Goal: Information Seeking & Learning: Learn about a topic

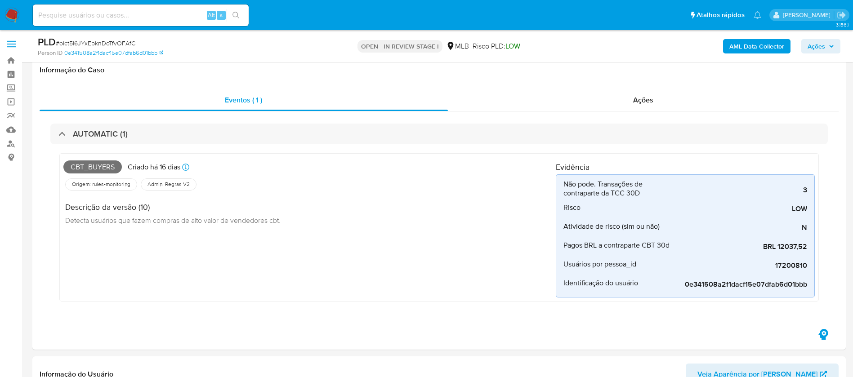
select select "10"
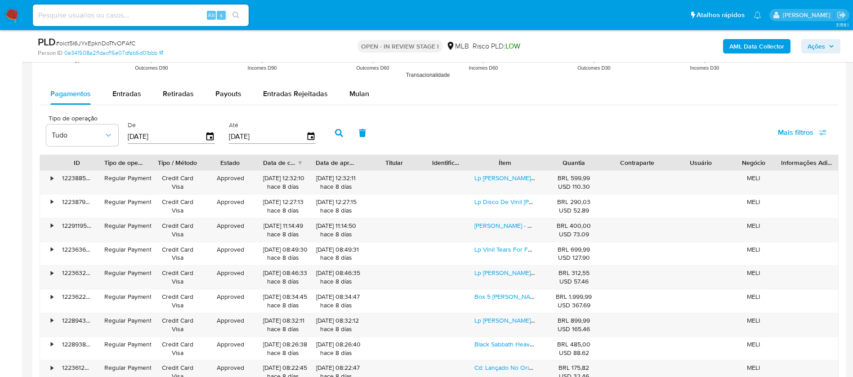
scroll to position [1080, 0]
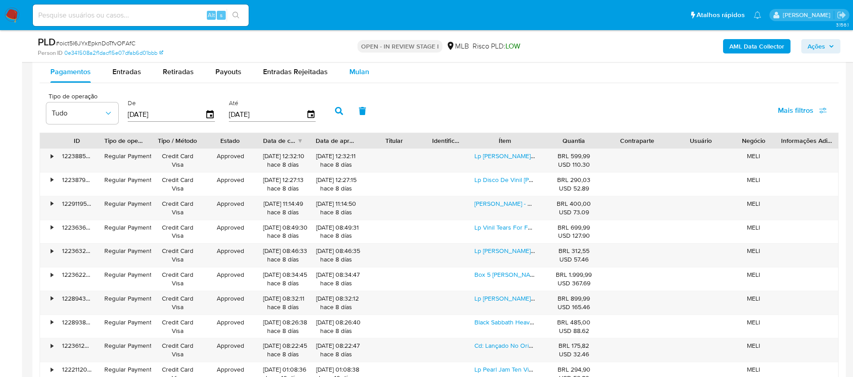
click at [355, 74] on span "Mulan" at bounding box center [359, 72] width 20 height 10
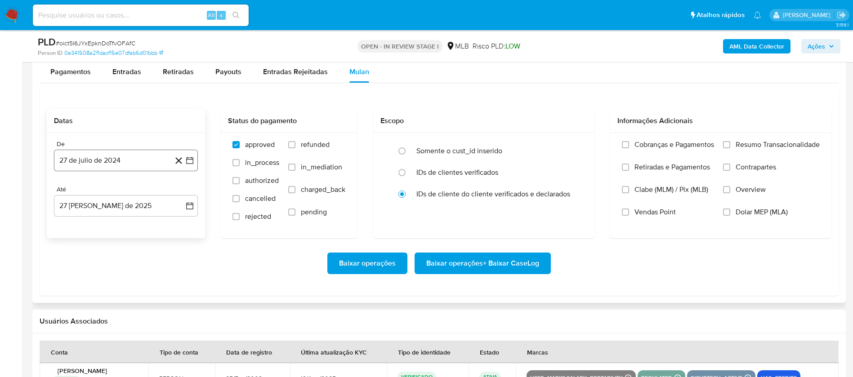
click at [90, 159] on button "27 de julio de 2024" at bounding box center [126, 161] width 144 height 22
click at [120, 190] on span "julio 2024" at bounding box center [122, 192] width 34 height 9
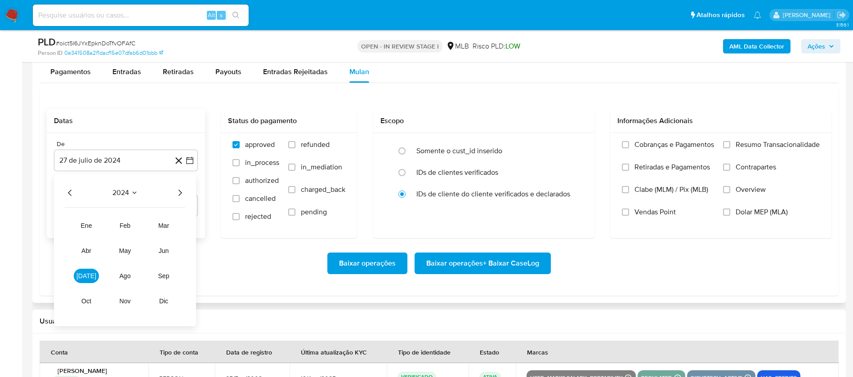
click at [183, 195] on icon "Año siguiente" at bounding box center [180, 193] width 11 height 11
click at [85, 277] on span "jul" at bounding box center [86, 276] width 20 height 7
click at [95, 227] on button "1" at bounding box center [90, 226] width 14 height 14
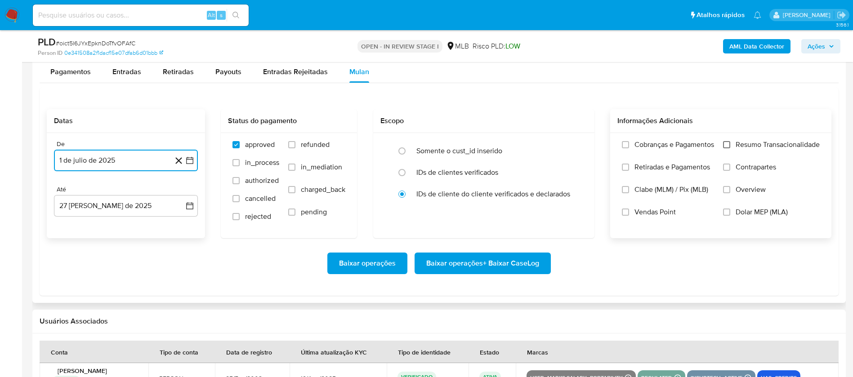
click at [726, 142] on input "Resumo Transacionalidade" at bounding box center [726, 144] width 7 height 7
click at [371, 268] on span "Baixar operações" at bounding box center [367, 264] width 57 height 20
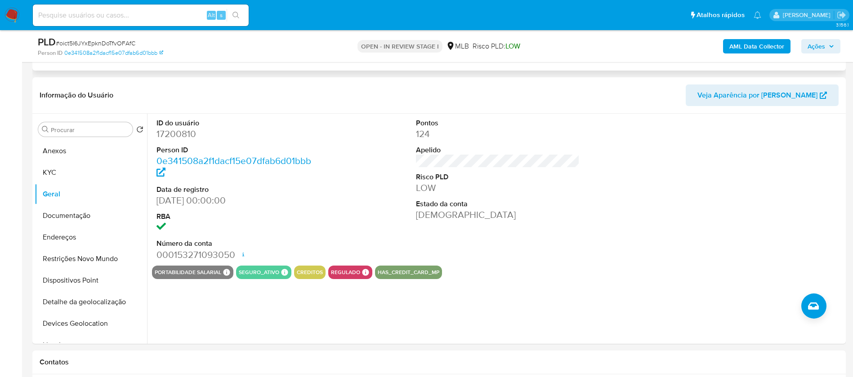
scroll to position [270, 0]
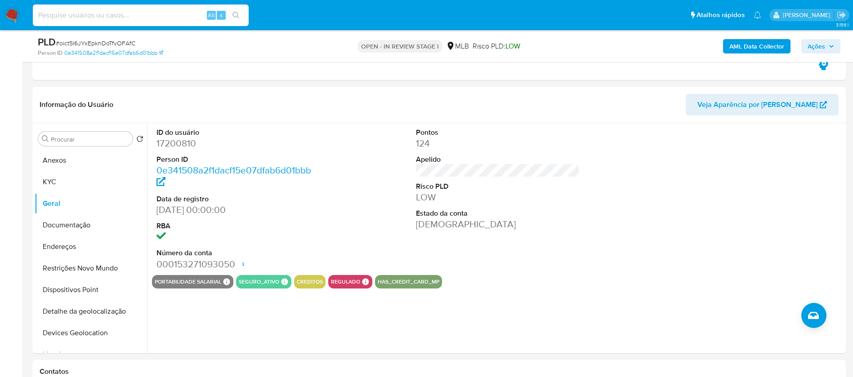
click at [111, 18] on input at bounding box center [141, 15] width 216 height 12
paste input "1236715409"
type input "1236715409"
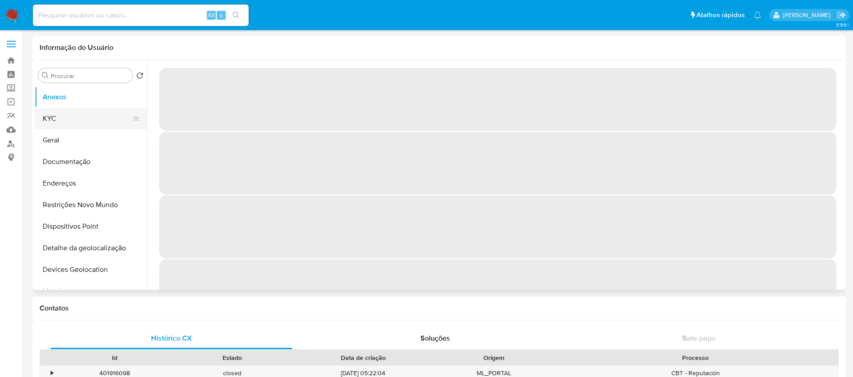
click at [57, 120] on button "KYC" at bounding box center [87, 119] width 105 height 22
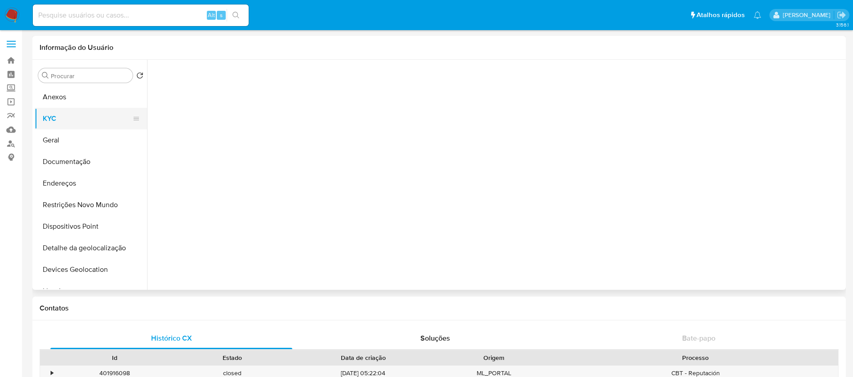
select select "10"
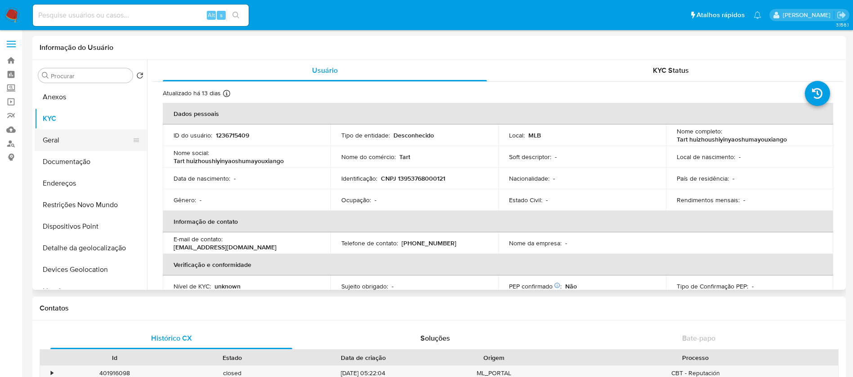
click at [61, 142] on button "Geral" at bounding box center [87, 141] width 105 height 22
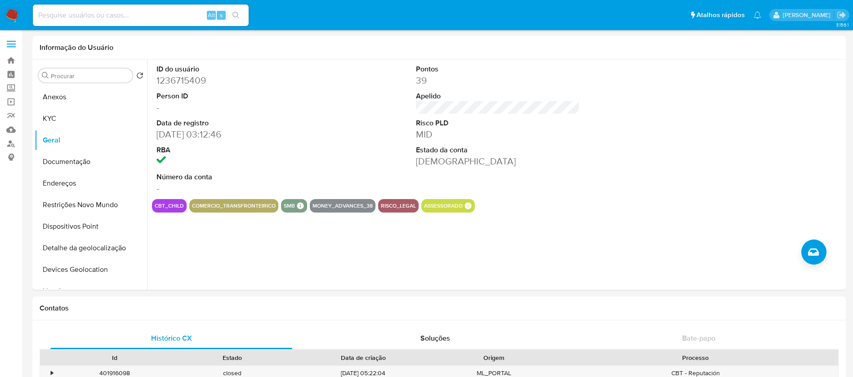
click at [116, 11] on input at bounding box center [141, 15] width 216 height 12
paste input "1236715409"
type input "1236715409"
click at [71, 118] on button "KYC" at bounding box center [87, 119] width 105 height 22
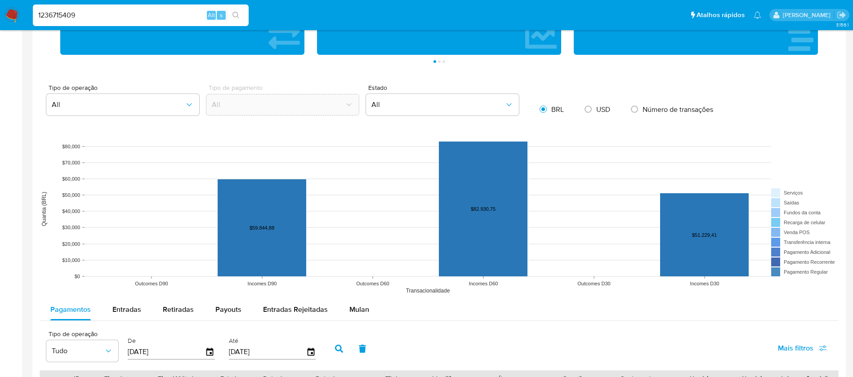
scroll to position [540, 0]
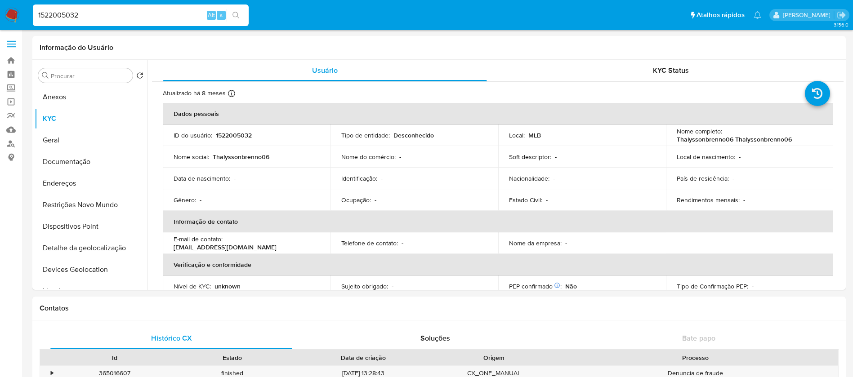
select select "10"
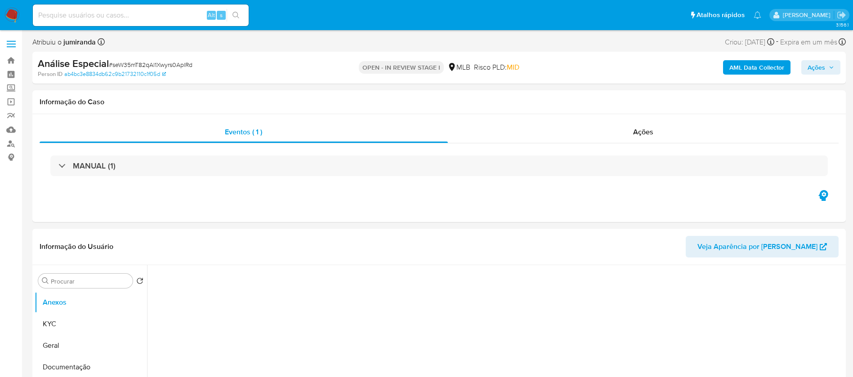
select select "10"
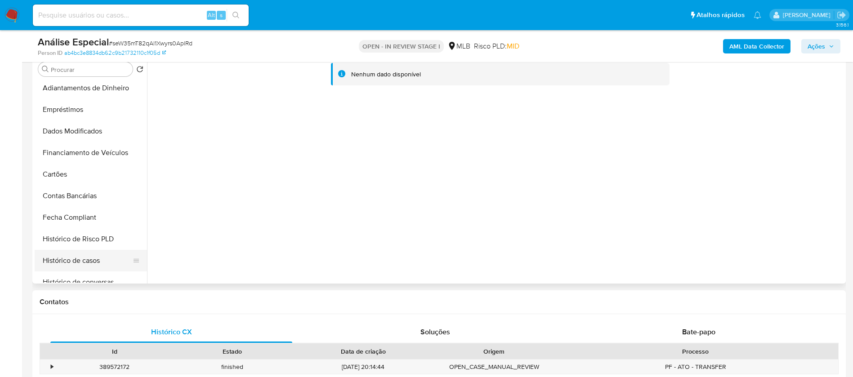
scroll to position [222, 0]
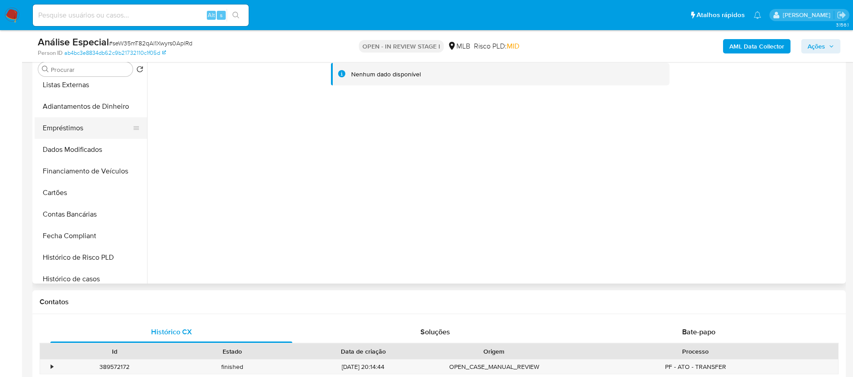
click at [63, 130] on button "Empréstimos" at bounding box center [87, 128] width 105 height 22
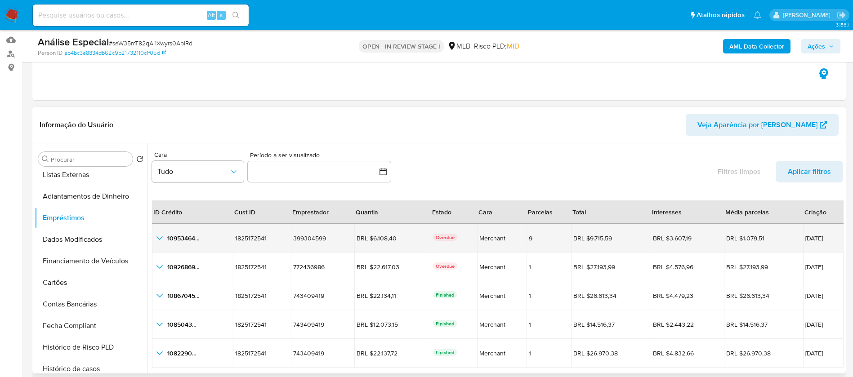
scroll to position [0, 0]
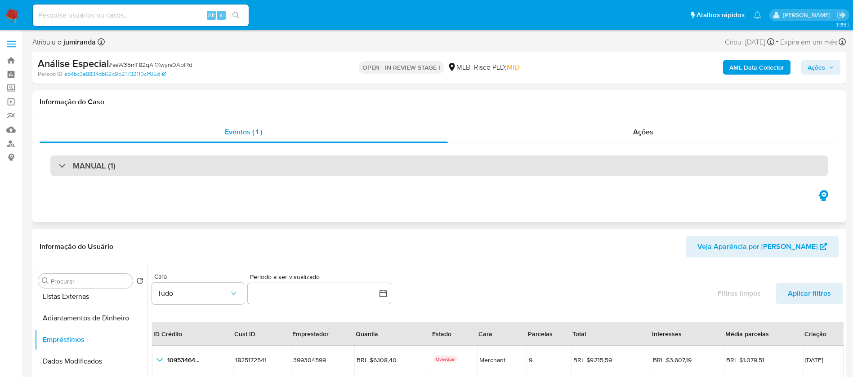
click at [433, 168] on div "MANUAL (1)" at bounding box center [439, 166] width 778 height 21
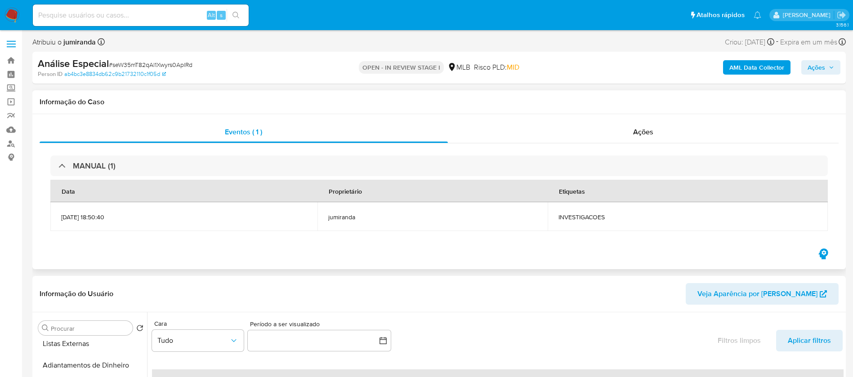
click at [566, 146] on div "MANUAL (1) Data Proprietário Etiquetas 14/08/2025 18:50:40 jumiranda INVESTIGAC…" at bounding box center [439, 194] width 799 height 103
click at [561, 140] on div "Ações" at bounding box center [643, 132] width 391 height 22
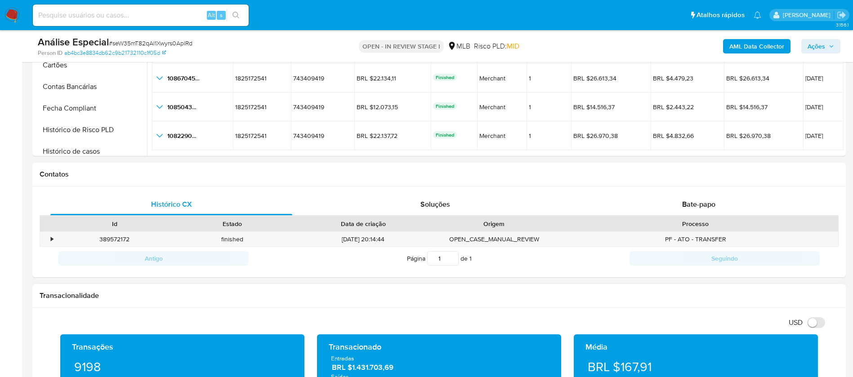
scroll to position [270, 0]
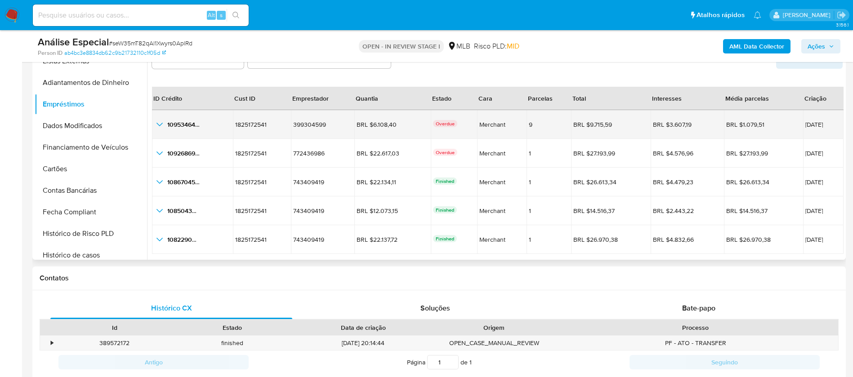
click at [160, 124] on icon "button_show_hidden_detail_by_id_0" at bounding box center [159, 124] width 11 height 11
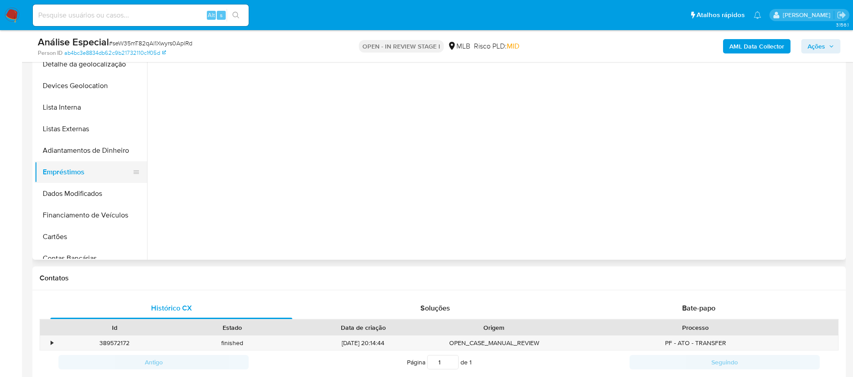
scroll to position [132, 0]
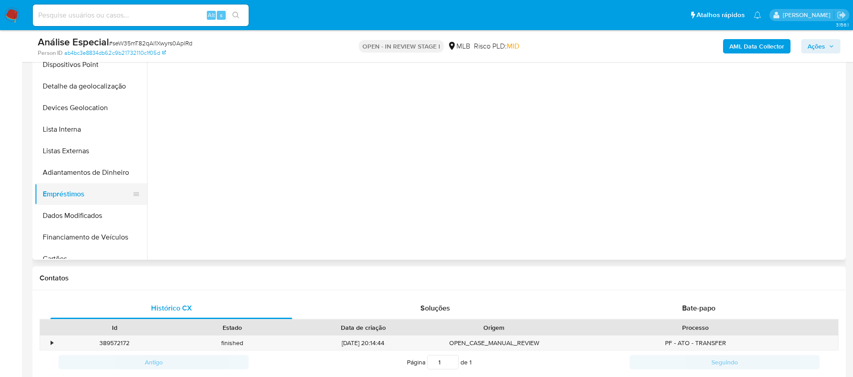
click at [67, 200] on button "Empréstimos" at bounding box center [87, 195] width 105 height 22
click at [64, 217] on button "Dados Modificados" at bounding box center [87, 216] width 105 height 22
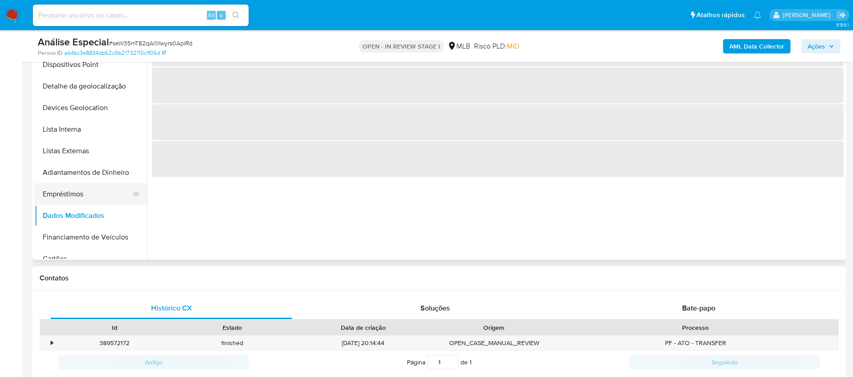
click at [63, 197] on button "Empréstimos" at bounding box center [87, 195] width 105 height 22
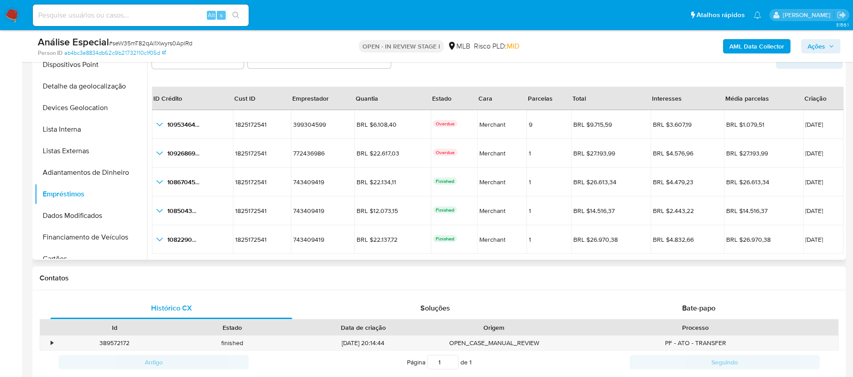
scroll to position [180, 0]
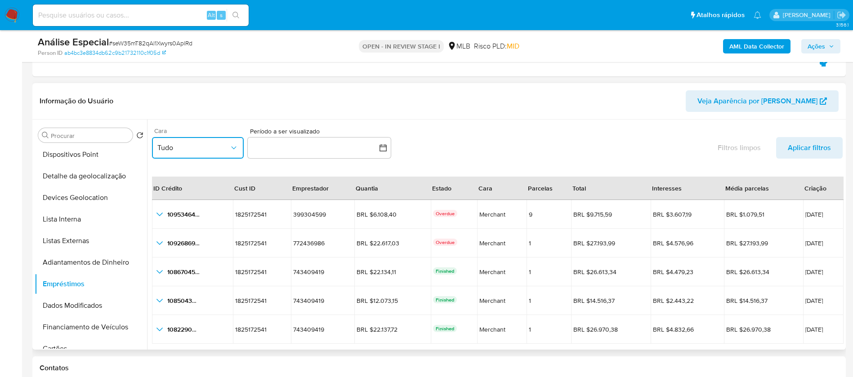
click at [235, 150] on icon "button" at bounding box center [233, 147] width 9 height 9
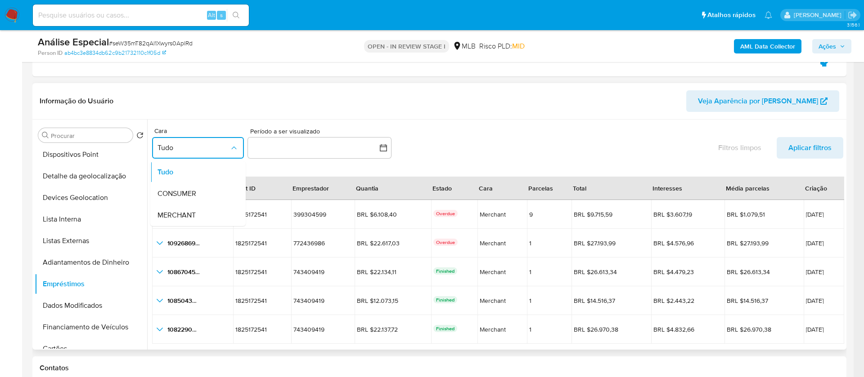
click at [471, 149] on div "Cara Tudo Tudo CONSUMER MERCHANT Período a ser visualizado inputDatePicker Filt…" at bounding box center [497, 145] width 691 height 42
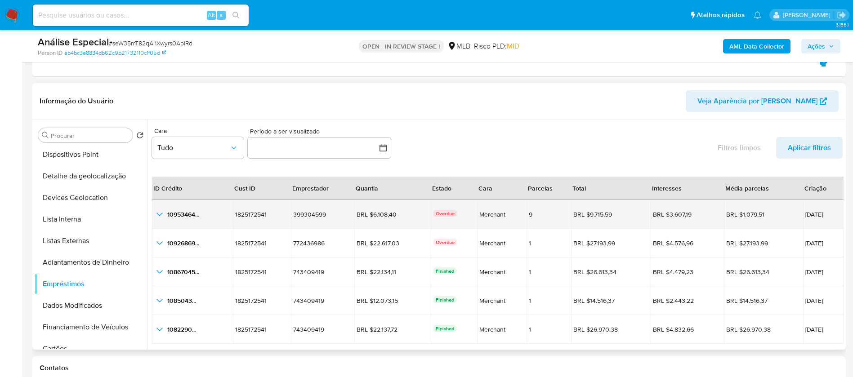
click at [159, 214] on icon "button_show_hidden_detail_by_id_0" at bounding box center [159, 214] width 11 height 11
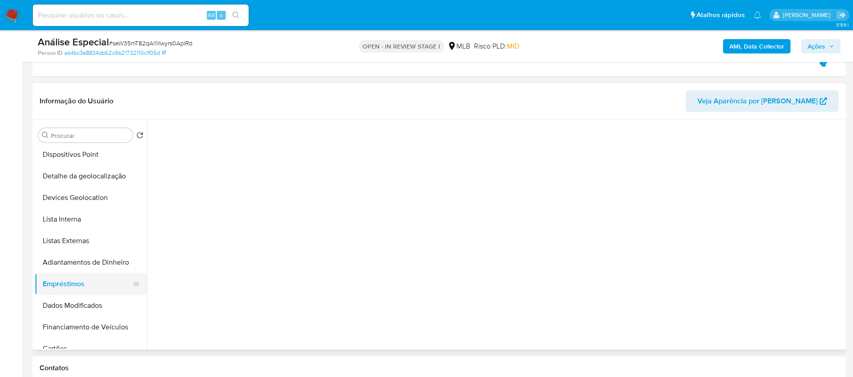
click at [70, 283] on button "Empréstimos" at bounding box center [87, 284] width 105 height 22
click at [67, 261] on button "Adiantamentos de Dinheiro" at bounding box center [87, 263] width 105 height 22
click at [63, 283] on button "Empréstimos" at bounding box center [87, 284] width 105 height 22
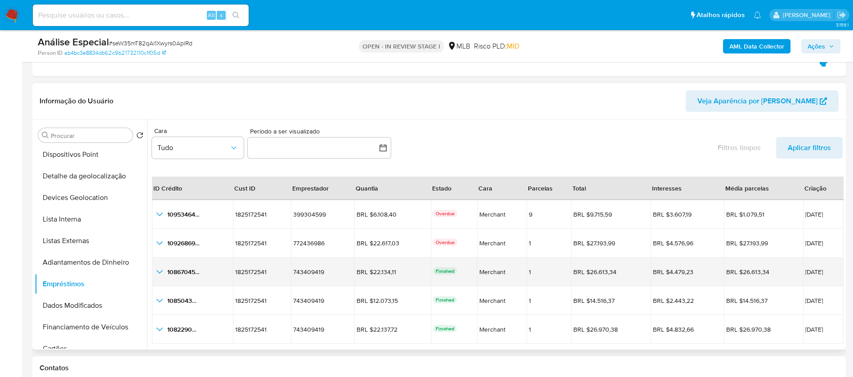
click at [160, 269] on icon "button_show_hidden_detail_by_id_2" at bounding box center [159, 272] width 11 height 11
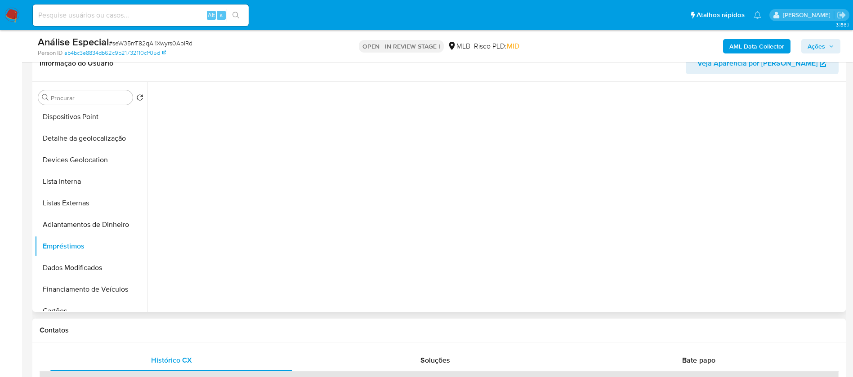
scroll to position [270, 0]
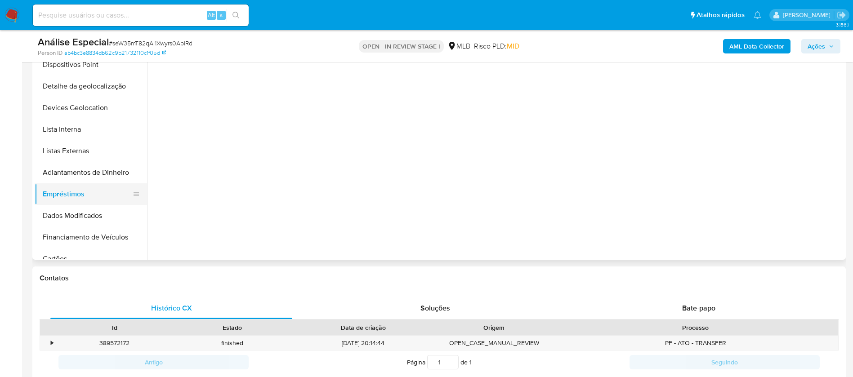
click at [59, 198] on button "Empréstimos" at bounding box center [87, 195] width 105 height 22
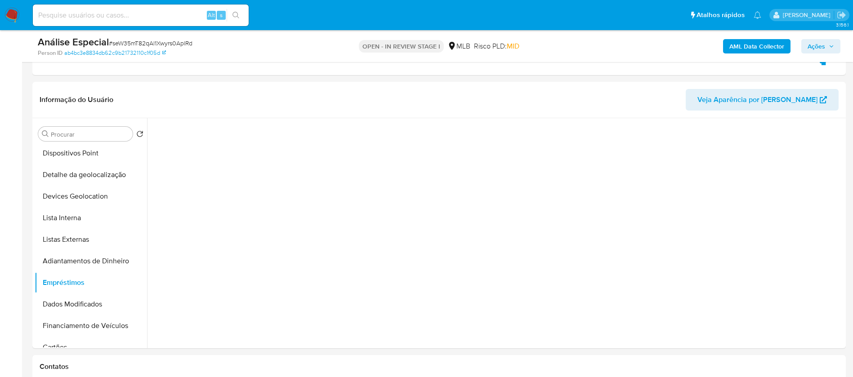
scroll to position [90, 0]
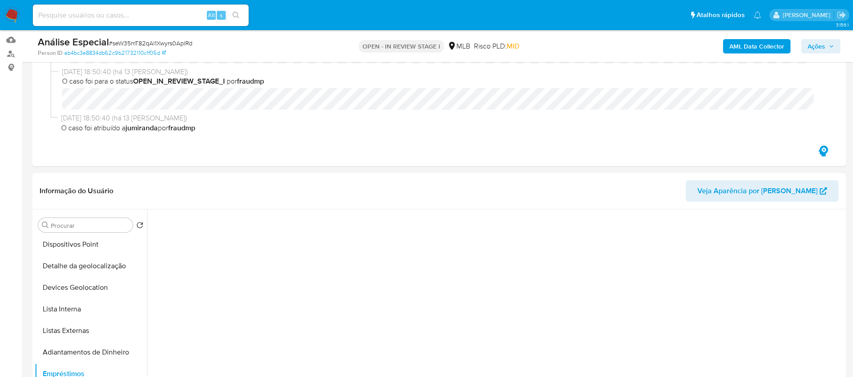
click at [743, 201] on span "Veja Aparência por Pessoa" at bounding box center [758, 191] width 120 height 22
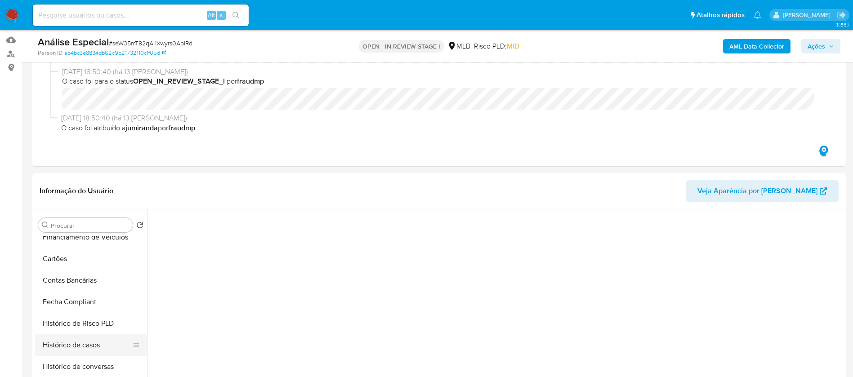
scroll to position [222, 0]
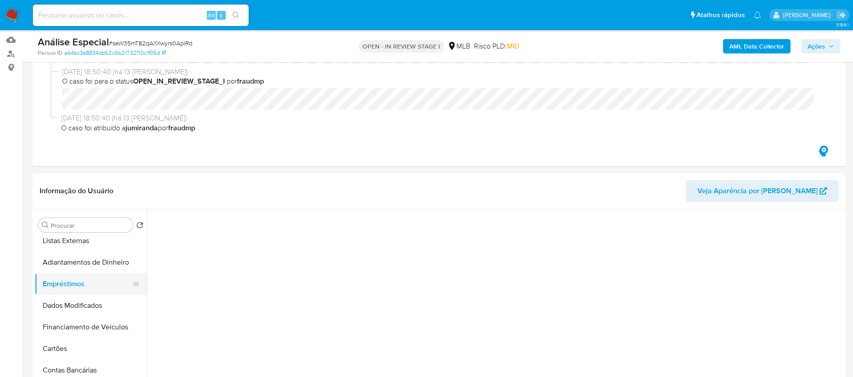
click at [61, 288] on button "Empréstimos" at bounding box center [87, 284] width 105 height 22
click at [56, 268] on button "Adiantamentos de Dinheiro" at bounding box center [87, 263] width 105 height 22
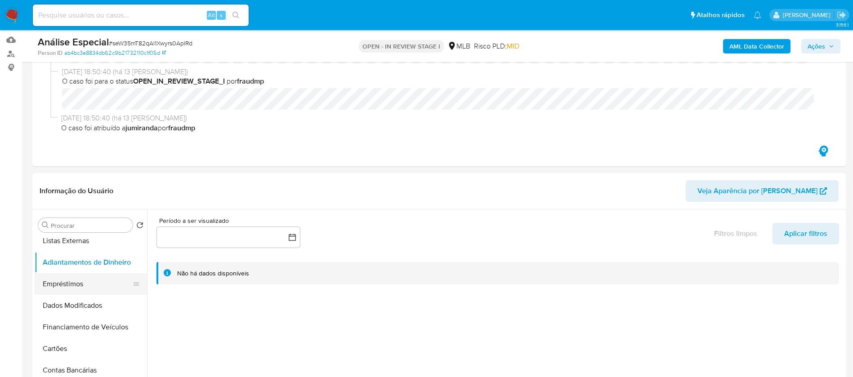
click at [56, 287] on button "Empréstimos" at bounding box center [87, 284] width 105 height 22
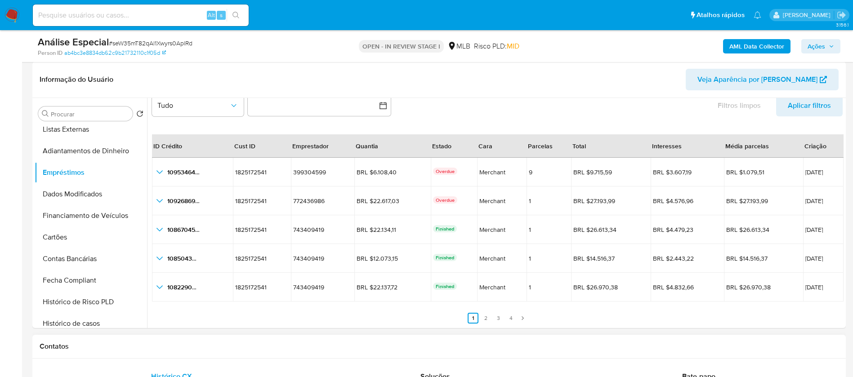
scroll to position [180, 0]
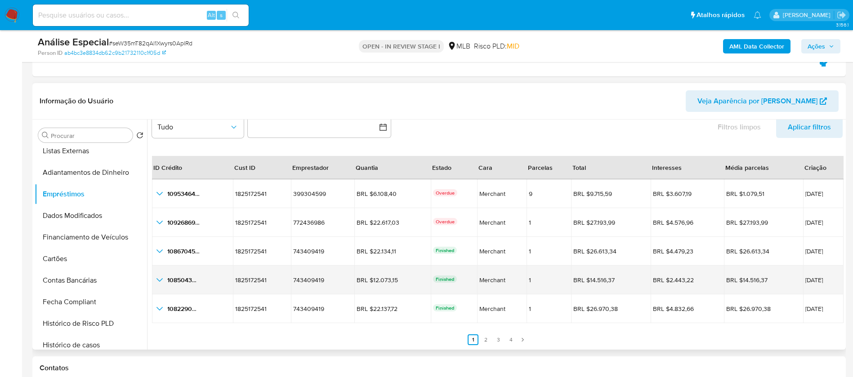
click at [159, 279] on icon "button_show_hidden_detail_by_id_3" at bounding box center [159, 280] width 11 height 11
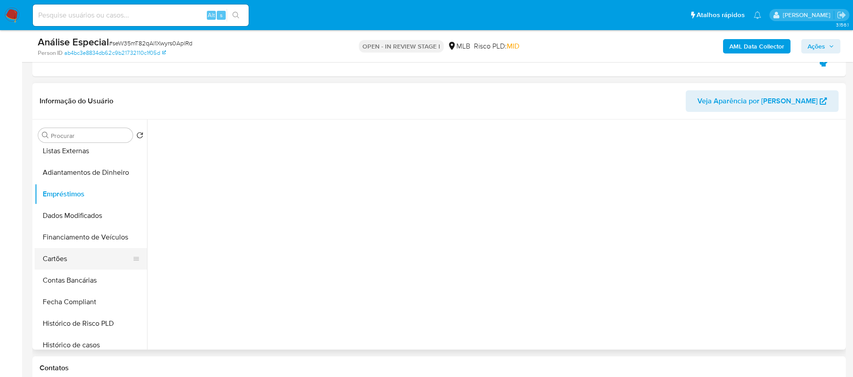
scroll to position [132, 0]
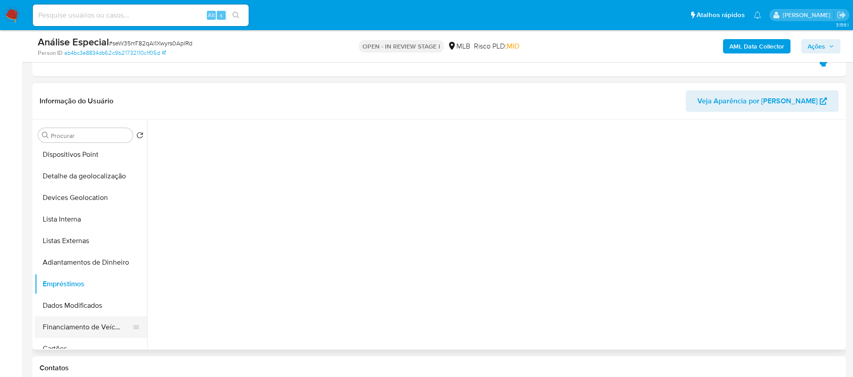
click at [73, 331] on button "Financiamento de Veículos" at bounding box center [87, 328] width 105 height 22
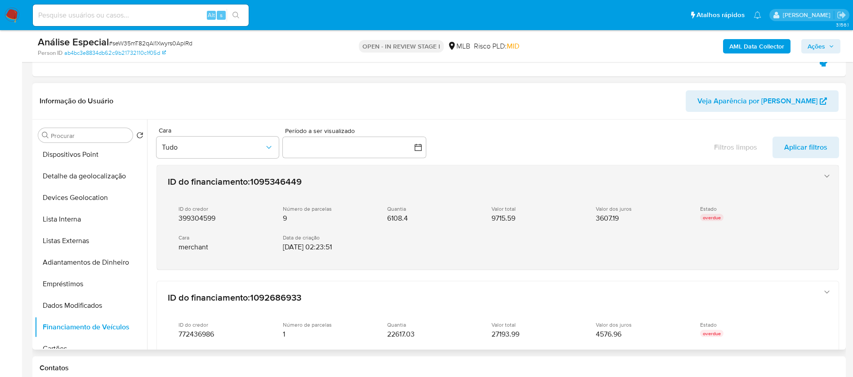
click at [825, 175] on icon "button" at bounding box center [826, 176] width 5 height 3
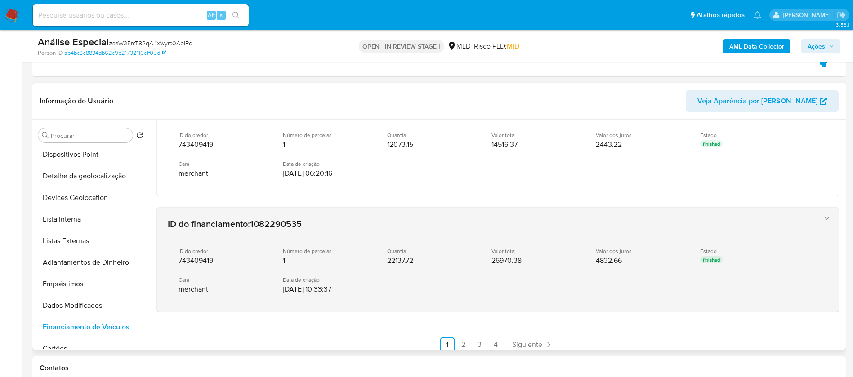
scroll to position [473, 0]
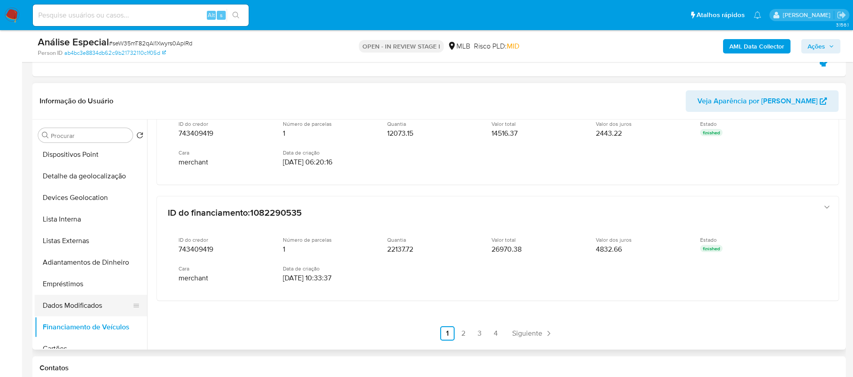
click at [55, 307] on button "Dados Modificados" at bounding box center [87, 306] width 105 height 22
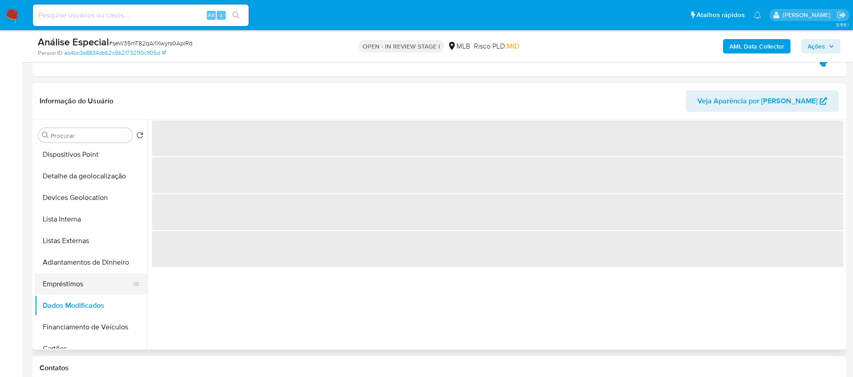
click at [55, 288] on button "Empréstimos" at bounding box center [87, 284] width 105 height 22
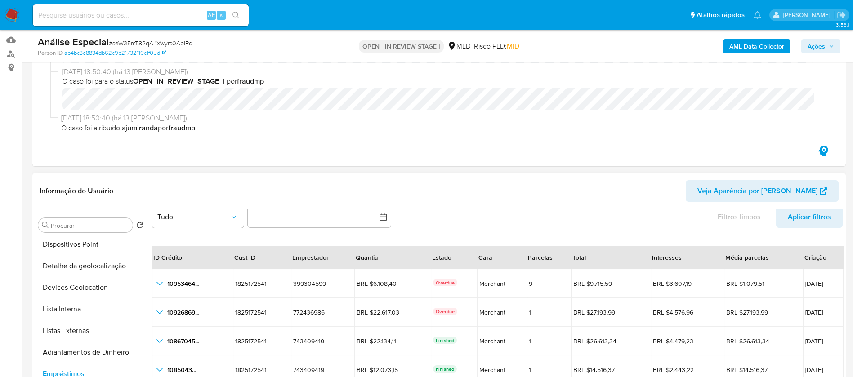
scroll to position [180, 0]
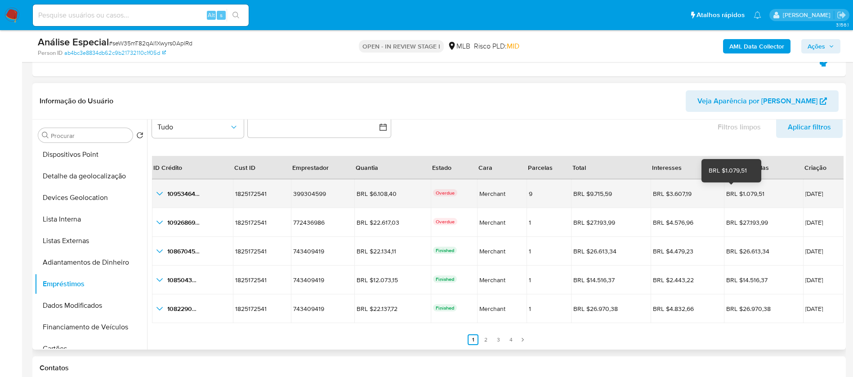
click at [726, 197] on div "BRL $1.079,51" at bounding box center [751, 194] width 50 height 8
click at [161, 193] on icon "button_show_hidden_detail_by_id_0" at bounding box center [160, 194] width 6 height 4
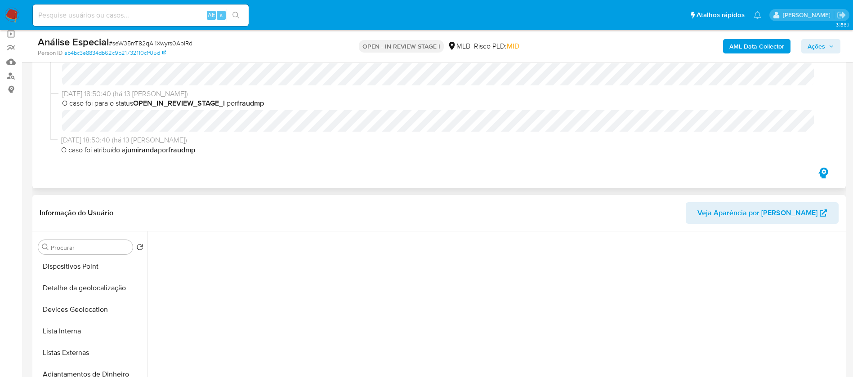
scroll to position [90, 0]
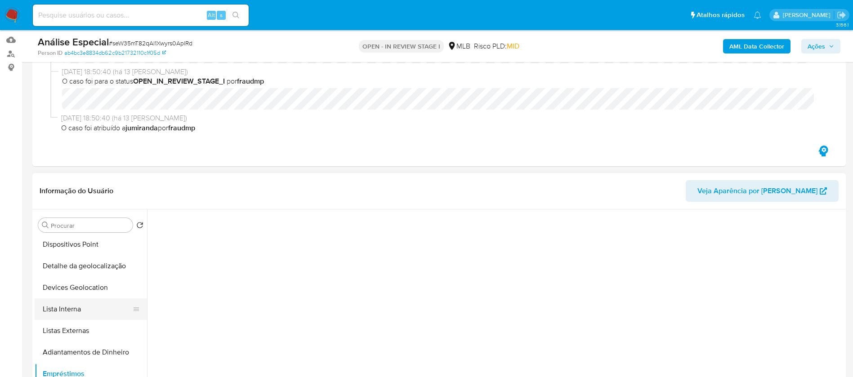
click at [69, 311] on button "Lista Interna" at bounding box center [87, 310] width 105 height 22
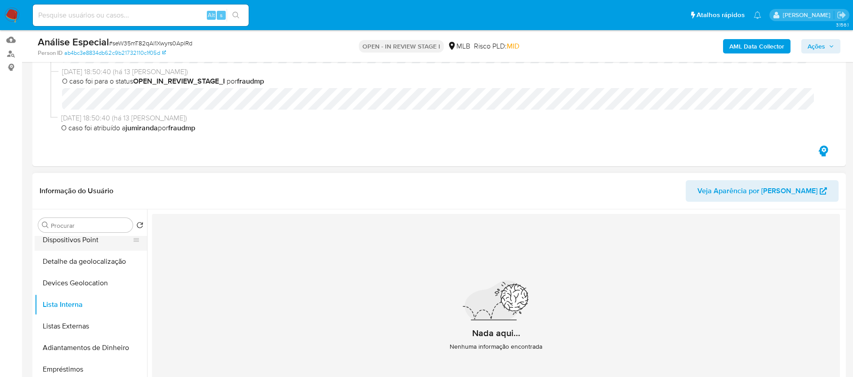
scroll to position [222, 0]
click at [69, 291] on button "Empréstimos" at bounding box center [87, 284] width 105 height 22
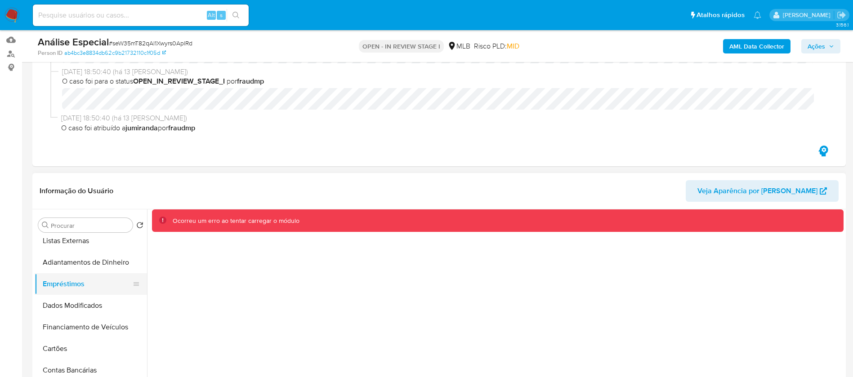
click at [66, 291] on button "Empréstimos" at bounding box center [87, 284] width 105 height 22
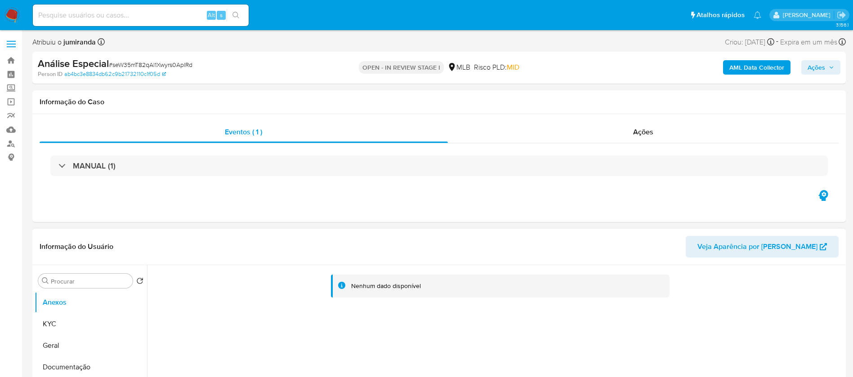
select select "10"
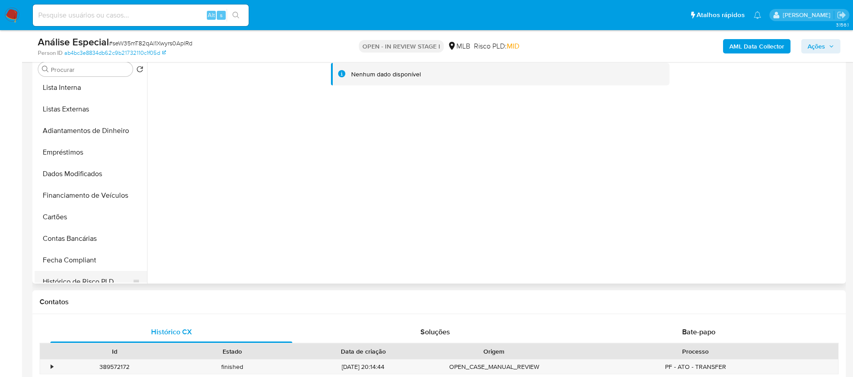
scroll to position [180, 0]
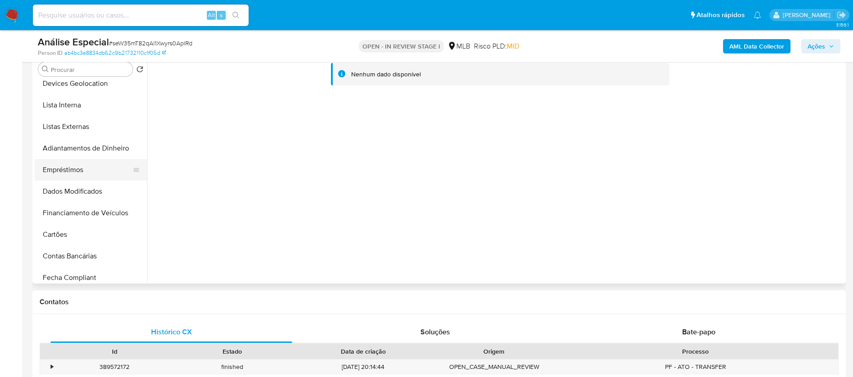
click at [68, 167] on button "Empréstimos" at bounding box center [87, 170] width 105 height 22
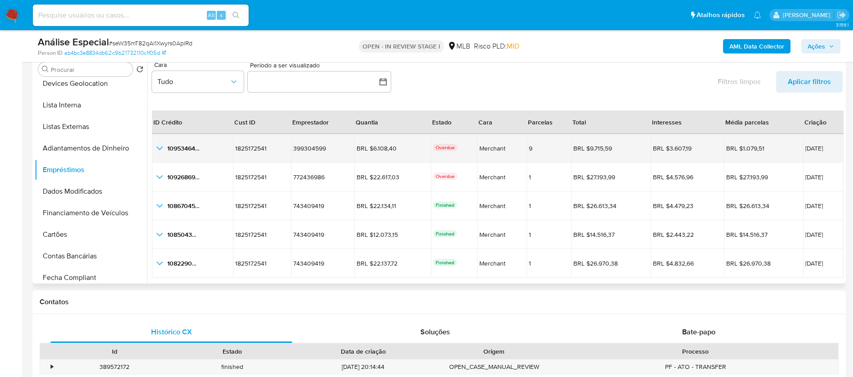
click at [160, 149] on icon "button_show_hidden_detail_by_id_0" at bounding box center [160, 149] width 6 height 4
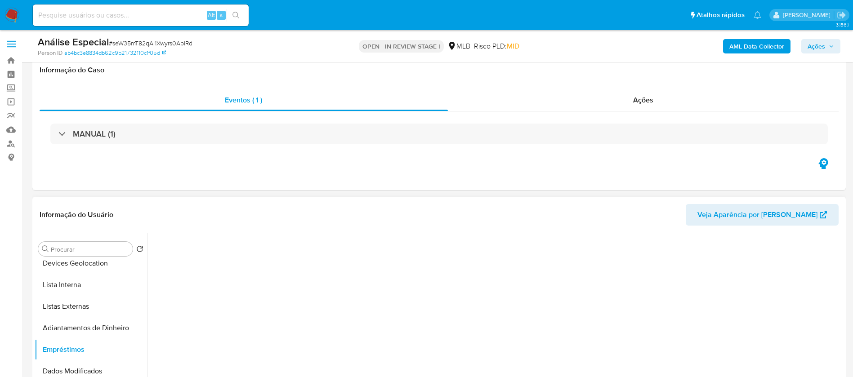
scroll to position [90, 0]
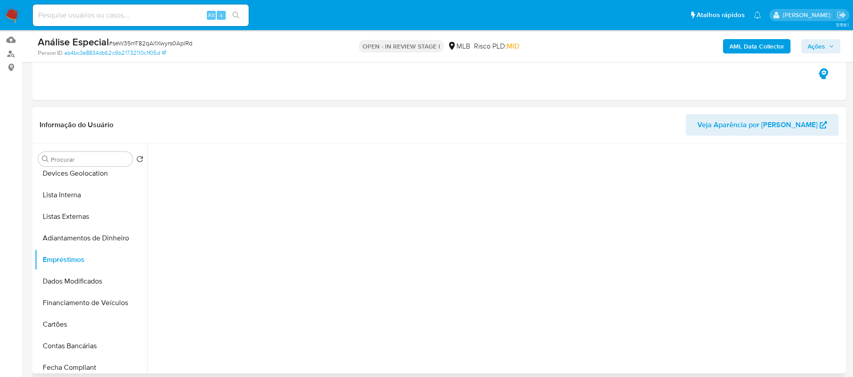
click at [761, 128] on span "Veja Aparência por Pessoa" at bounding box center [758, 125] width 120 height 22
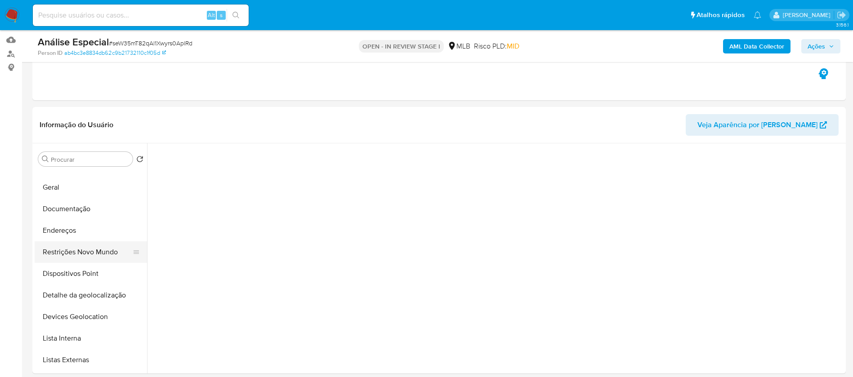
scroll to position [0, 0]
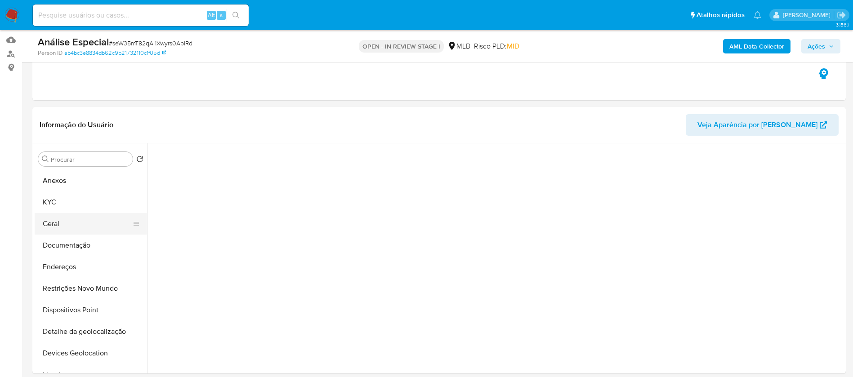
drag, startPoint x: 64, startPoint y: 224, endPoint x: 95, endPoint y: 223, distance: 31.5
click at [64, 224] on button "Geral" at bounding box center [87, 224] width 105 height 22
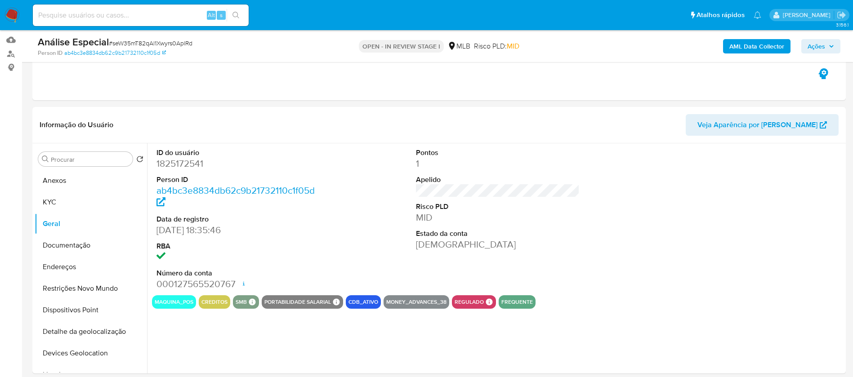
click at [182, 166] on dd "1825172541" at bounding box center [239, 163] width 164 height 13
copy dd "1825172541"
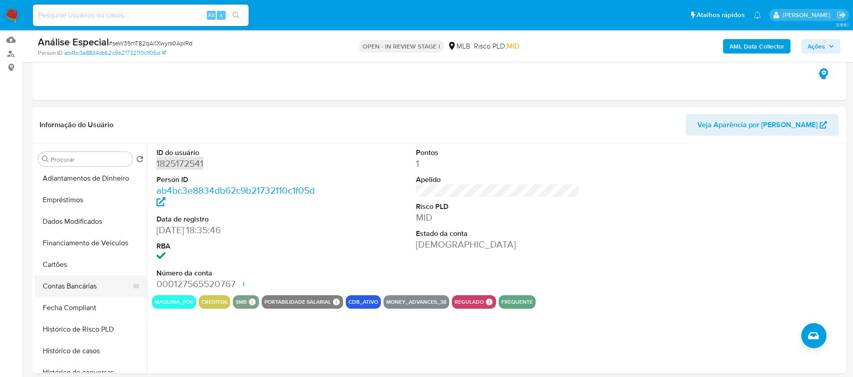
scroll to position [222, 0]
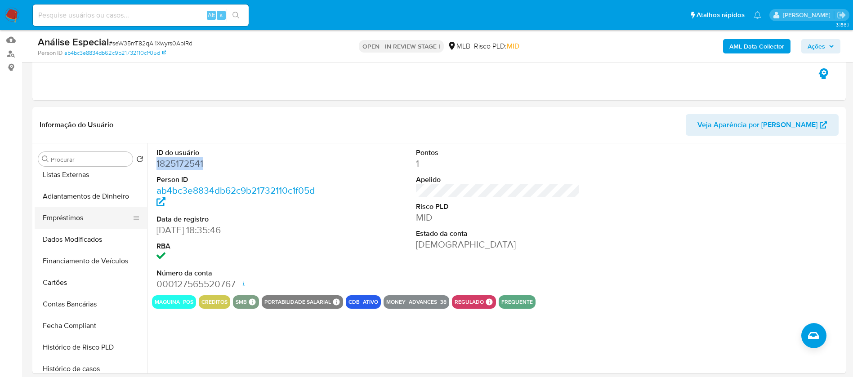
click at [55, 220] on button "Empréstimos" at bounding box center [87, 218] width 105 height 22
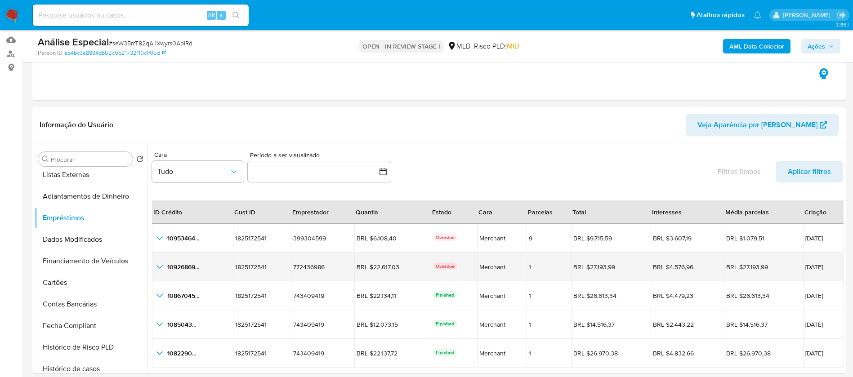
scroll to position [21, 0]
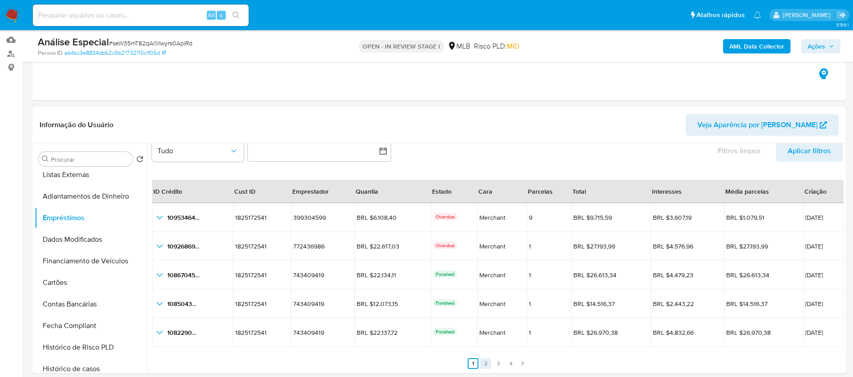
click at [484, 366] on link "2" at bounding box center [485, 363] width 11 height 11
click at [501, 366] on link "3" at bounding box center [503, 363] width 11 height 11
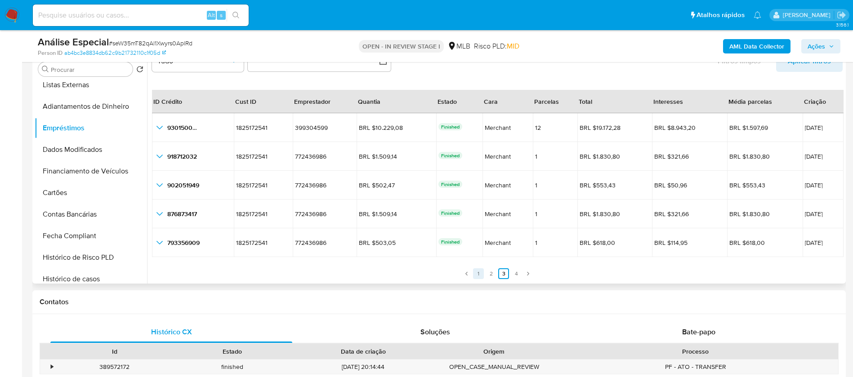
click at [481, 276] on link "1" at bounding box center [478, 274] width 11 height 11
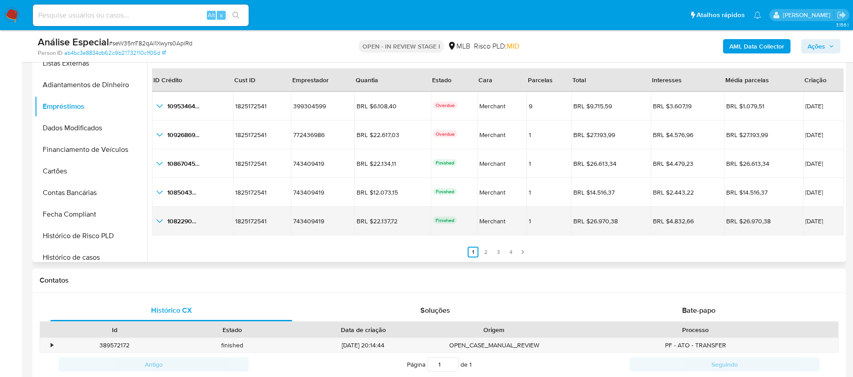
scroll to position [180, 0]
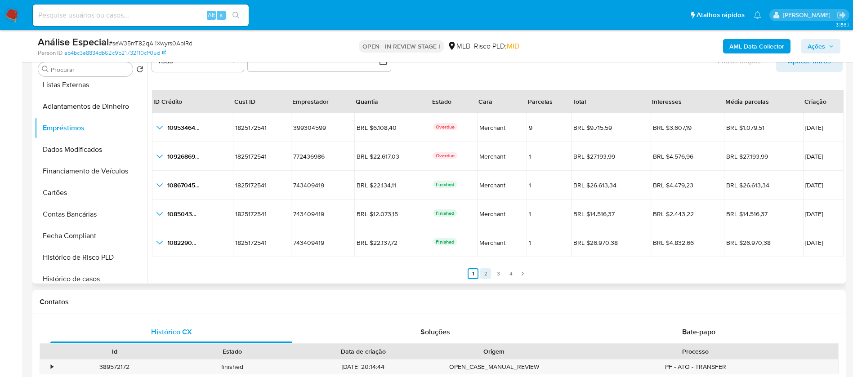
click at [484, 272] on link "2" at bounding box center [485, 274] width 11 height 11
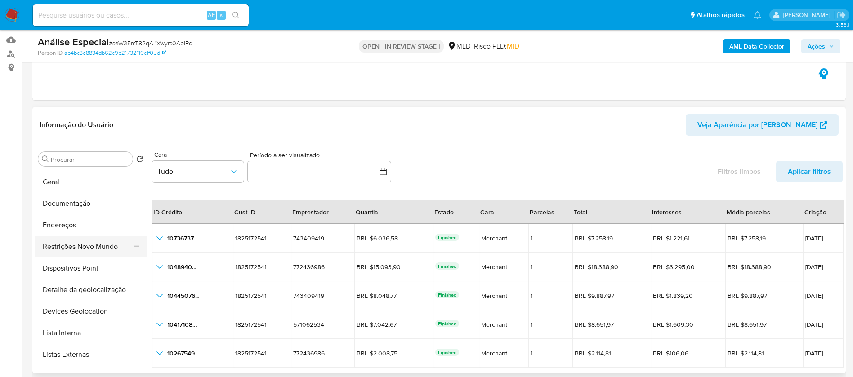
scroll to position [0, 0]
click at [63, 225] on button "Geral" at bounding box center [87, 224] width 105 height 22
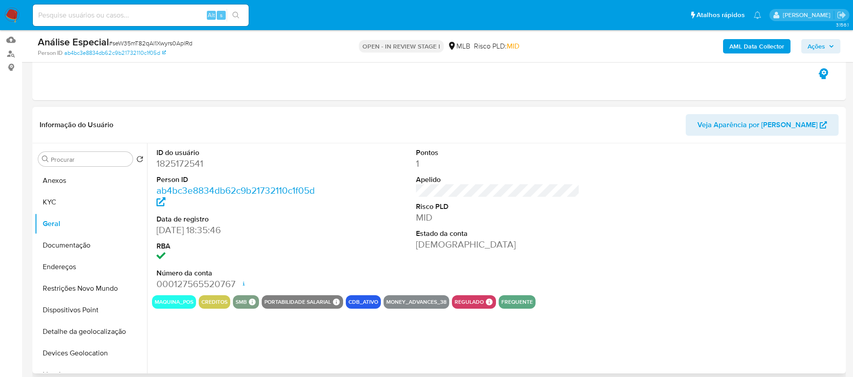
click at [179, 163] on dd "1825172541" at bounding box center [239, 163] width 164 height 13
click at [250, 170] on dl "ID do usuário 1825172541 Person ID ab4bc3e8834db62c9b21732110c1f05d Data de reg…" at bounding box center [239, 219] width 164 height 143
drag, startPoint x: 223, startPoint y: 169, endPoint x: 154, endPoint y: 155, distance: 70.2
click at [154, 155] on div "ID do usuário 1825172541 Person ID ab4bc3e8834db62c9b21732110c1f05d Data de reg…" at bounding box center [238, 219] width 173 height 152
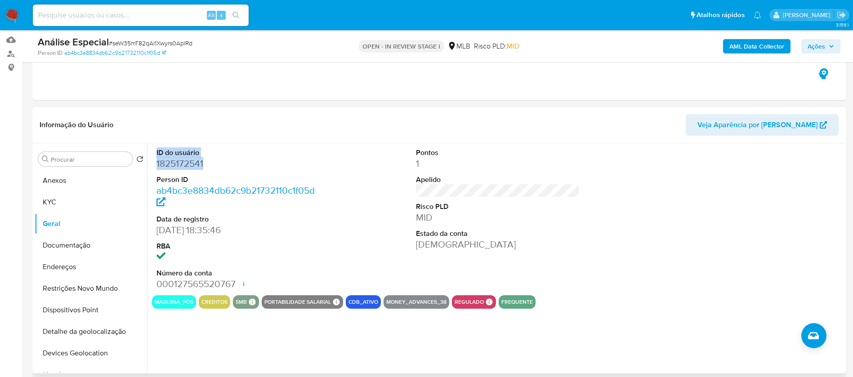
copy dl "ID do usuário 1825172541"
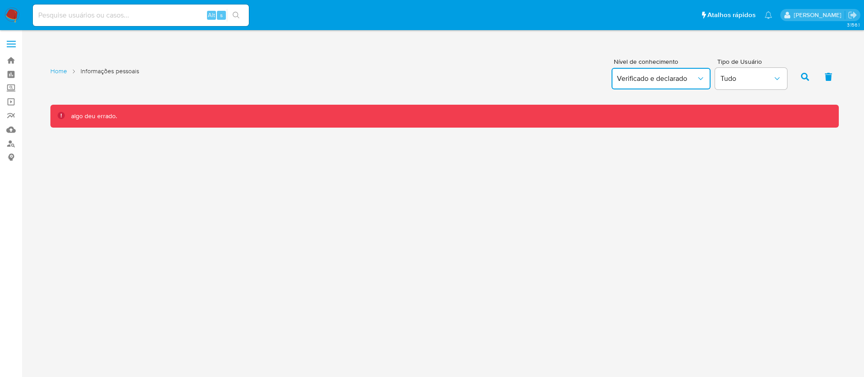
click at [700, 80] on icon "button" at bounding box center [700, 78] width 9 height 9
click at [486, 87] on div "Home Informações pessoais Nível de conhecimento Verificado e declarado Tipo de …" at bounding box center [444, 76] width 788 height 44
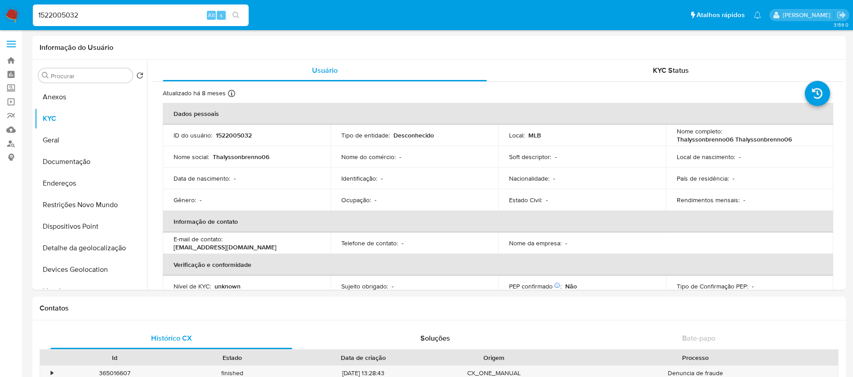
select select "10"
